Goal: Find specific page/section: Find specific page/section

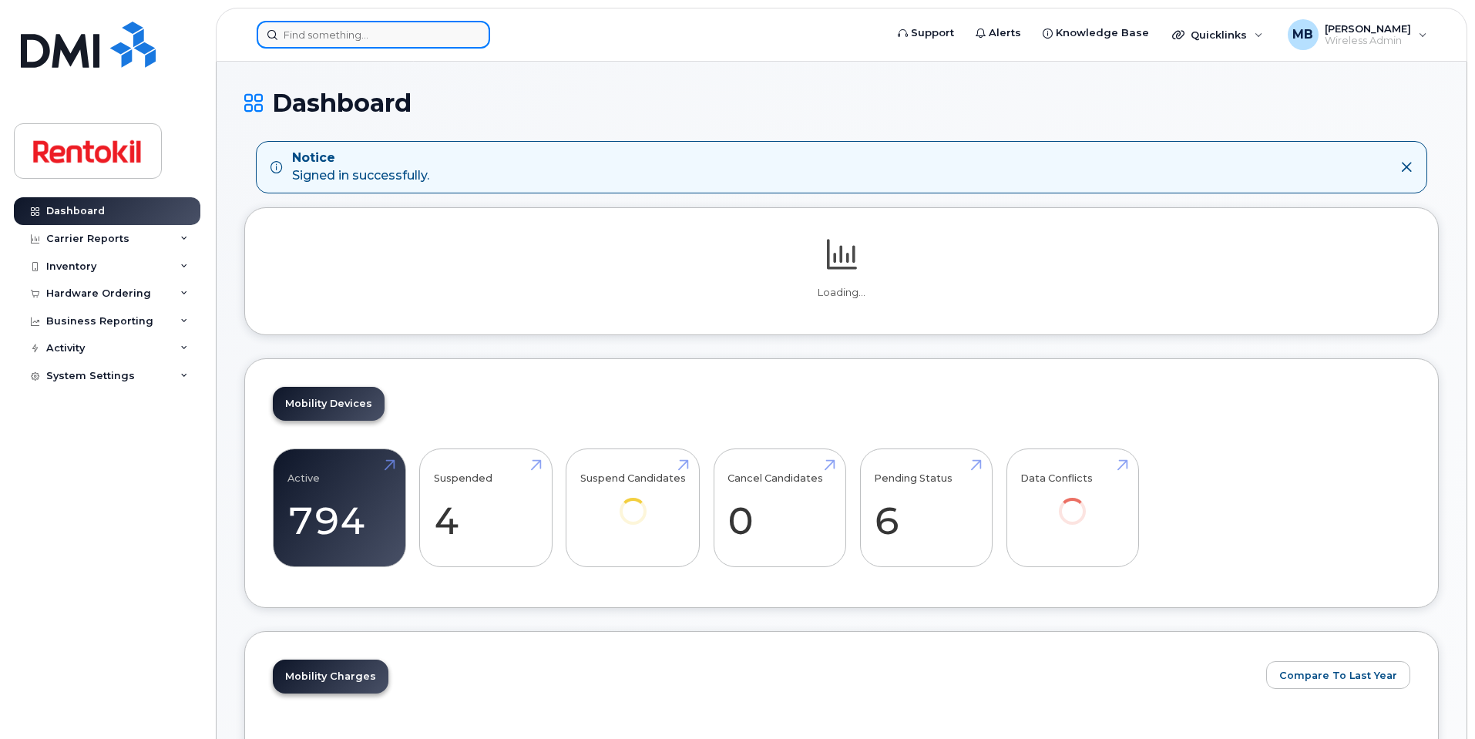
click at [391, 38] on input at bounding box center [374, 35] width 234 height 28
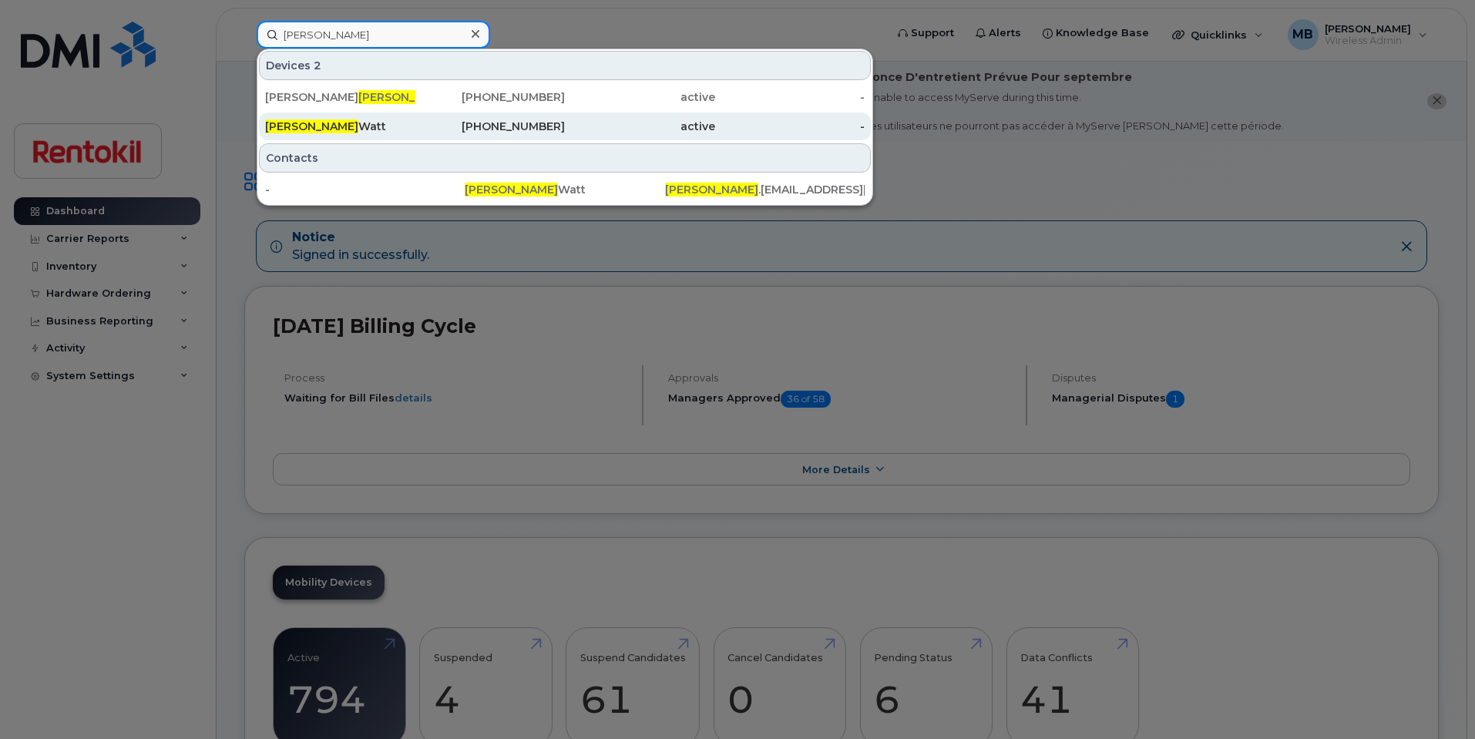
type input "clayton"
click at [358, 116] on div "Clayton Watt" at bounding box center [340, 127] width 150 height 28
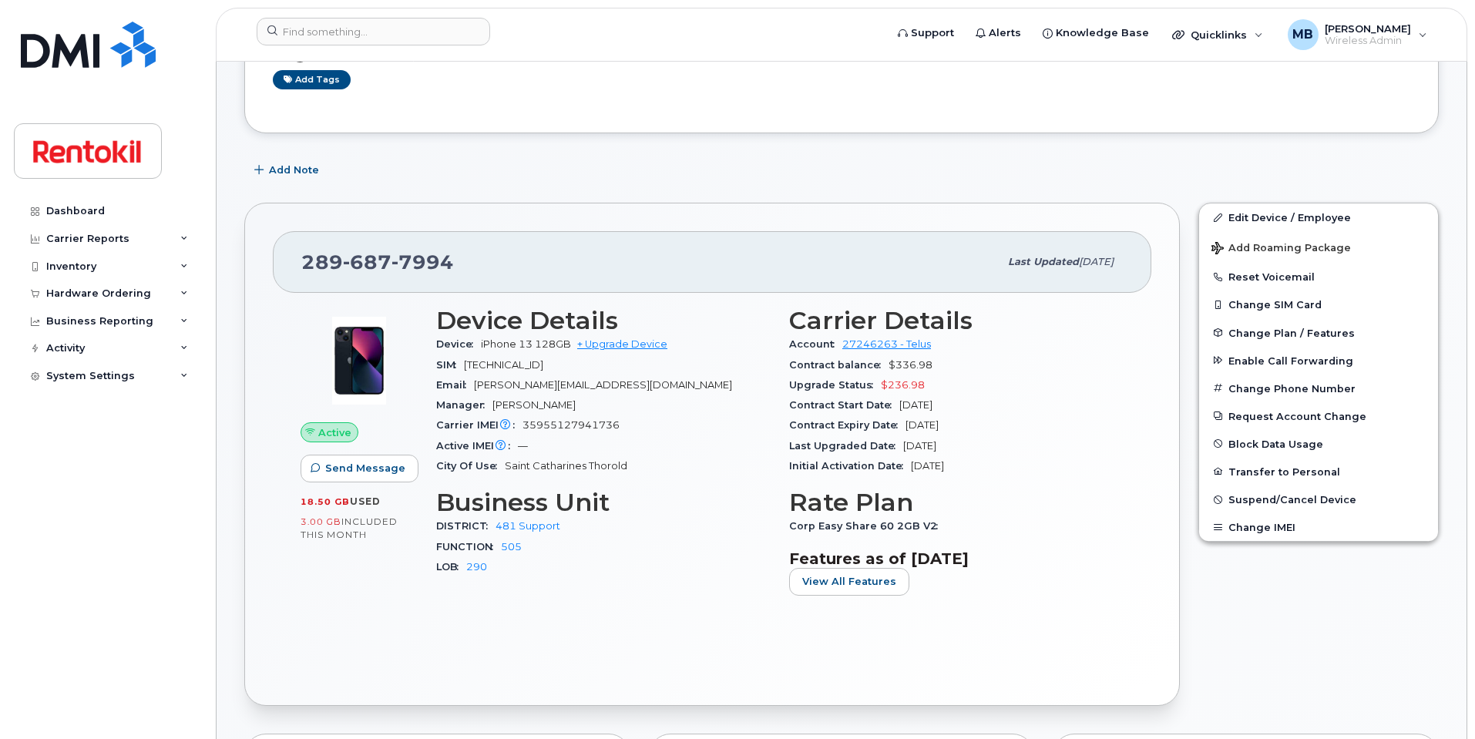
scroll to position [141, 0]
